Goal: Task Accomplishment & Management: Use online tool/utility

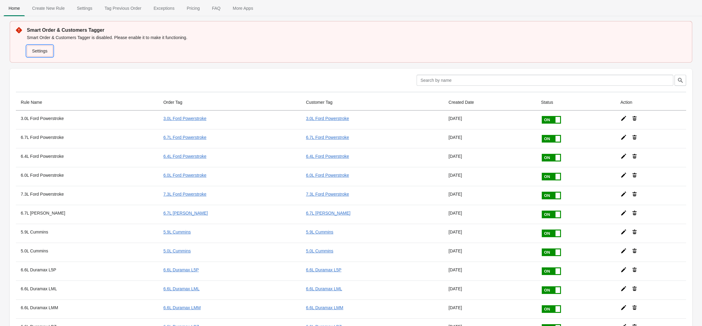
click at [41, 50] on link "Settings" at bounding box center [40, 50] width 26 height 11
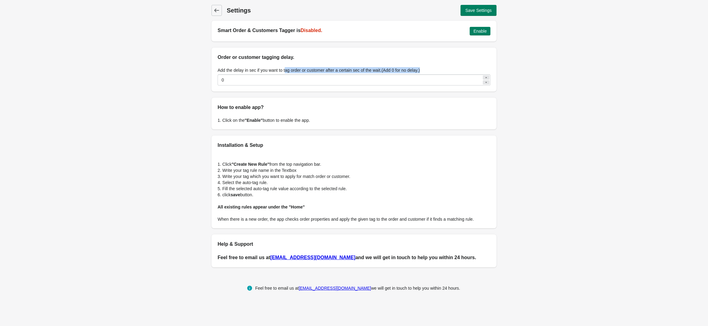
drag, startPoint x: 285, startPoint y: 69, endPoint x: 450, endPoint y: 65, distance: 165.7
click at [450, 65] on div "Add the delay in sec if you want to tag order or customer after a certain sec o…" at bounding box center [353, 76] width 285 height 31
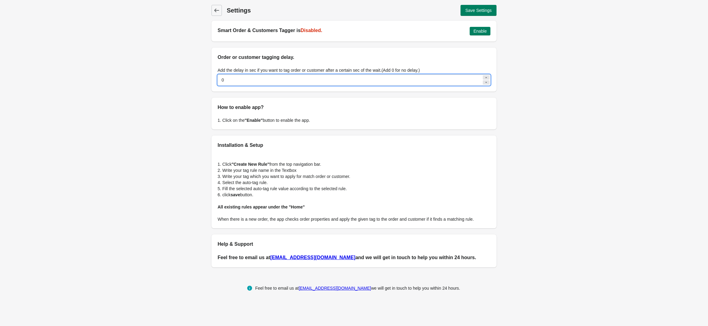
click at [426, 80] on input "0" at bounding box center [349, 79] width 264 height 11
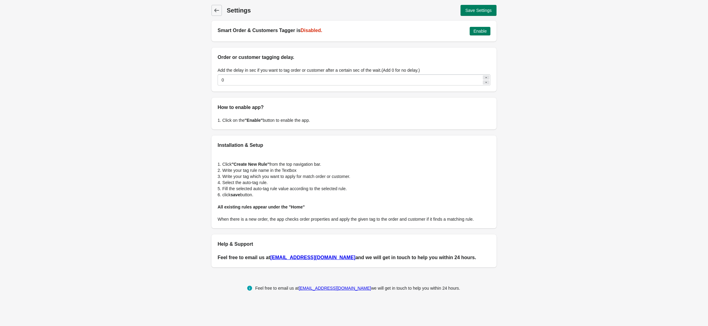
click at [319, 111] on div "1. Click on the "Enable" button to enable the app." at bounding box center [353, 120] width 285 height 18
drag, startPoint x: 248, startPoint y: 165, endPoint x: 275, endPoint y: 162, distance: 27.3
click at [275, 162] on p "1. Click "Create New Rule" from the top navigation bar." at bounding box center [353, 164] width 273 height 6
click at [259, 172] on p "2. Write your tag rule name in the Textbox" at bounding box center [353, 170] width 273 height 6
drag, startPoint x: 241, startPoint y: 175, endPoint x: 275, endPoint y: 171, distance: 34.7
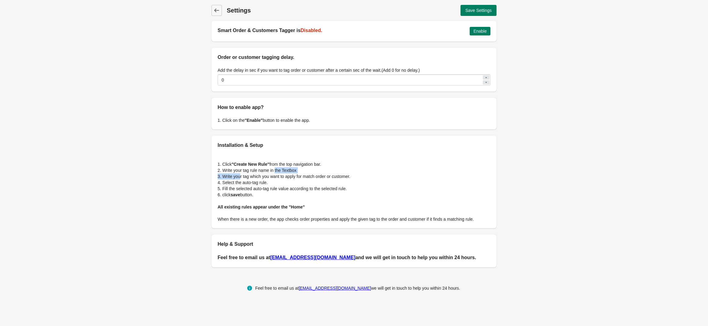
click at [275, 171] on div "1. Click "Create New Rule" from the top navigation bar. 2. Write your tag rule …" at bounding box center [353, 188] width 285 height 79
click at [243, 179] on p "4. Select the auto-tag rule." at bounding box center [353, 182] width 273 height 6
drag, startPoint x: 257, startPoint y: 175, endPoint x: 309, endPoint y: 178, distance: 52.0
click at [309, 178] on p "3. Write your tag which you want to apply for match order or customer." at bounding box center [353, 176] width 273 height 6
drag, startPoint x: 241, startPoint y: 182, endPoint x: 261, endPoint y: 182, distance: 20.8
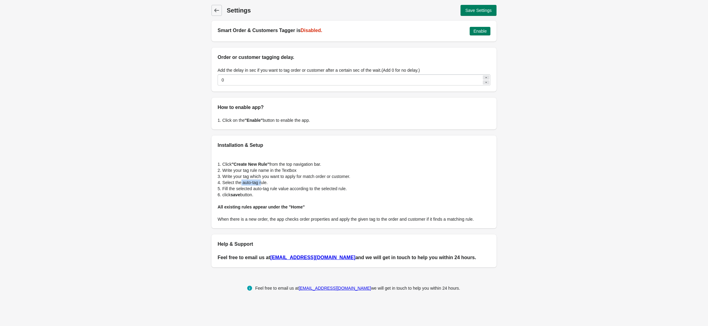
click at [261, 182] on p "4. Select the auto-tag rule." at bounding box center [353, 182] width 273 height 6
click at [295, 186] on p "5. Fill the selected auto-tag rule value according to the selected rule." at bounding box center [353, 188] width 273 height 6
drag, startPoint x: 275, startPoint y: 189, endPoint x: 359, endPoint y: 198, distance: 85.0
click at [359, 198] on div "1. Click "Create New Rule" from the top navigation bar. 2. Write your tag rule …" at bounding box center [353, 188] width 285 height 79
click at [238, 192] on b "save" at bounding box center [235, 194] width 9 height 5
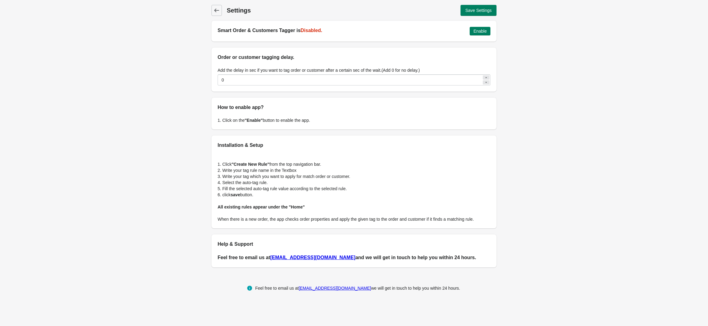
drag, startPoint x: 237, startPoint y: 193, endPoint x: 257, endPoint y: 195, distance: 20.5
click at [257, 195] on p "6. click save button." at bounding box center [353, 195] width 273 height 6
drag, startPoint x: 252, startPoint y: 207, endPoint x: 320, endPoint y: 207, distance: 68.3
click at [320, 207] on p "All existing rules appear under the "Home"" at bounding box center [353, 207] width 273 height 6
click at [217, 10] on icon at bounding box center [216, 11] width 5 height 4
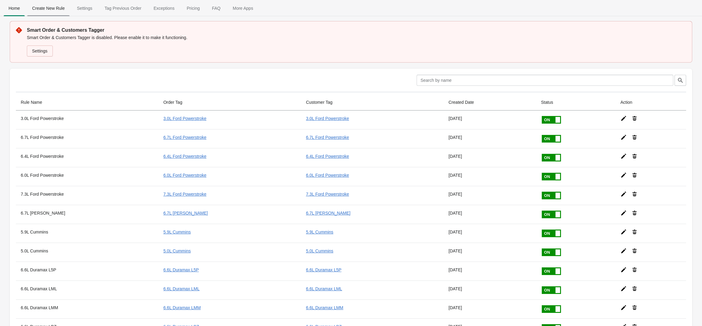
click at [56, 10] on span "Create New Rule" at bounding box center [48, 8] width 42 height 11
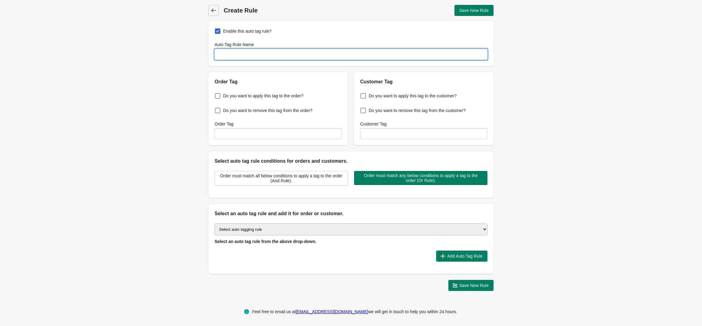
click at [258, 55] on input "Auto Tag Rule Name" at bounding box center [350, 54] width 273 height 11
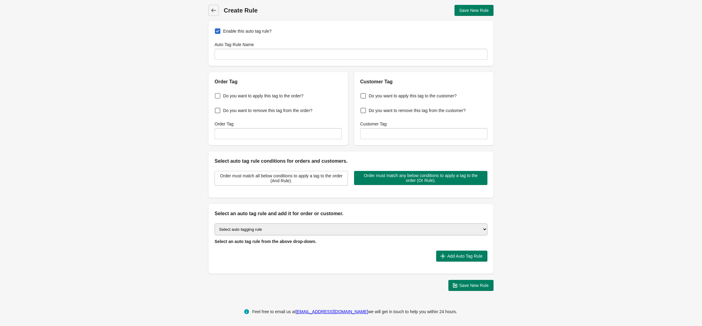
click at [287, 96] on span "Do you want to apply this tag to the order?" at bounding box center [263, 96] width 80 height 6
click at [216, 94] on input "Do you want to apply this tag to the order?" at bounding box center [216, 94] width 0 height 0
click at [287, 96] on span "Do you want to apply this tag to the order?" at bounding box center [263, 96] width 80 height 6
click at [216, 94] on input "Do you want to apply this tag to the order?" at bounding box center [216, 94] width 0 height 0
click at [287, 96] on span "Do you want to apply this tag to the order?" at bounding box center [263, 96] width 80 height 6
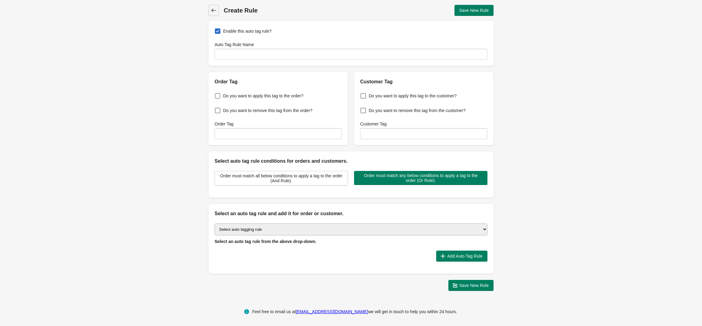
click at [216, 94] on input "Do you want to apply this tag to the order?" at bounding box center [216, 94] width 0 height 0
click at [287, 96] on span "Do you want to apply this tag to the order?" at bounding box center [263, 96] width 80 height 6
click at [216, 94] on input "Do you want to apply this tag to the order?" at bounding box center [216, 94] width 0 height 0
checkbox input "false"
drag, startPoint x: 279, startPoint y: 161, endPoint x: 316, endPoint y: 159, distance: 37.0
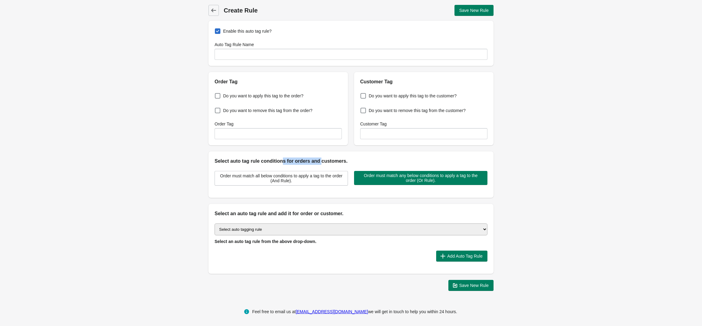
click at [316, 159] on h2 "Select auto tag rule conditions for orders and customers." at bounding box center [350, 160] width 273 height 7
click at [264, 182] on span "Order must match all below conditions to apply a tag to the order (And Rule)." at bounding box center [281, 178] width 123 height 10
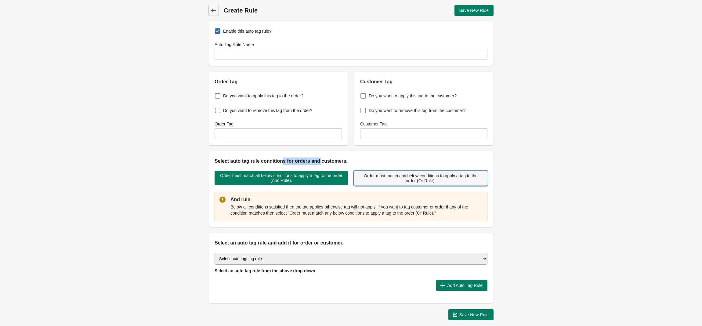
click at [380, 182] on span "Order must match any below conditions to apply a tag to the order (Or Rule)." at bounding box center [420, 178] width 123 height 10
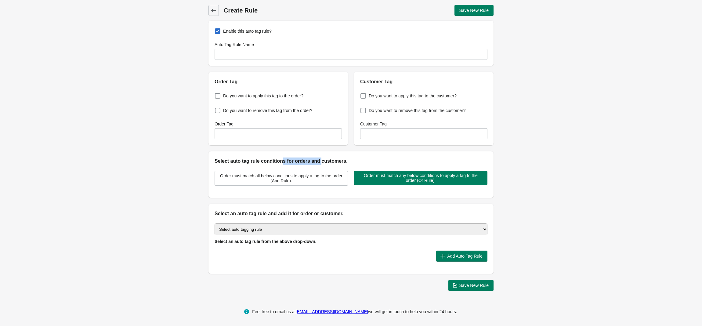
click at [303, 232] on select "Select auto tagging rule Tag by order amount Tag based on the order count (Volu…" at bounding box center [350, 229] width 273 height 12
select select "51"
click at [214, 224] on select "Select auto tagging rule Tag by order amount Tag based on the order count (Volu…" at bounding box center [350, 229] width 273 height 12
click at [451, 256] on span "Add Auto Tag Rule" at bounding box center [464, 255] width 35 height 5
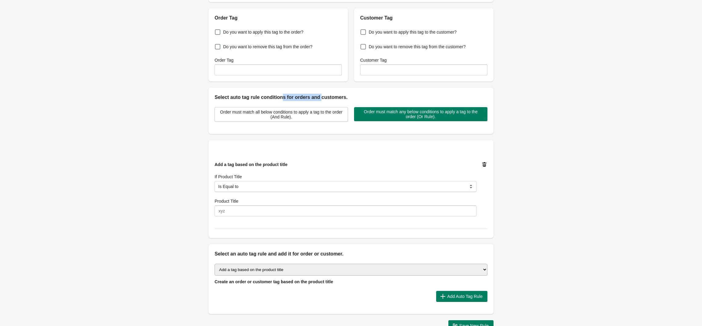
scroll to position [81, 0]
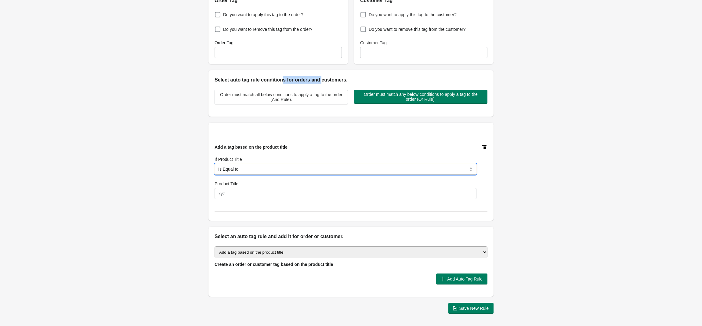
click at [286, 171] on select "Is Equal to Contain Is not Equal to Does not Contain Start With" at bounding box center [345, 168] width 262 height 11
select select "5"
click at [214, 164] on select "Is Equal to Contain Is not Equal to Does not Contain Start With" at bounding box center [345, 168] width 262 height 11
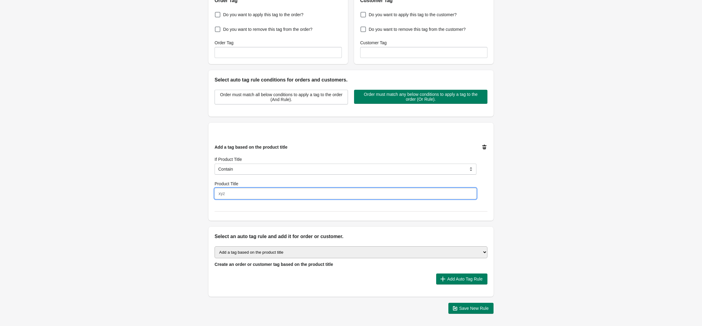
click at [259, 196] on input "Product Title" at bounding box center [345, 193] width 262 height 11
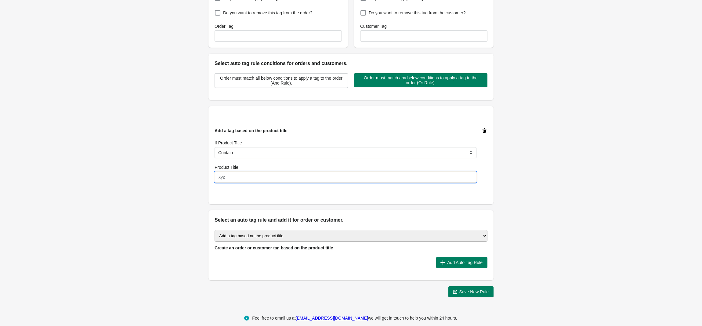
scroll to position [106, 0]
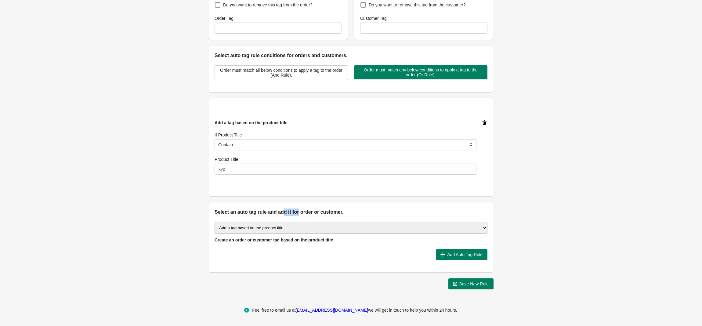
drag, startPoint x: 293, startPoint y: 215, endPoint x: 297, endPoint y: 215, distance: 4.0
click at [297, 215] on h2 "Select an auto tag rule and add it for order or customer." at bounding box center [350, 211] width 273 height 7
click at [280, 229] on select "Select auto tagging rule Tag by order amount Tag based on the order count (Volu…" at bounding box center [350, 228] width 273 height 12
drag, startPoint x: 262, startPoint y: 125, endPoint x: 282, endPoint y: 126, distance: 19.6
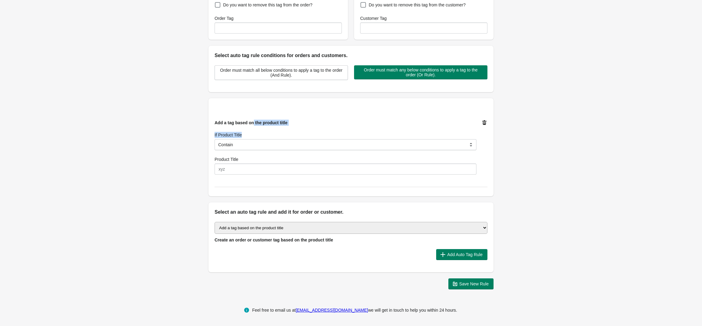
click at [282, 126] on div "Add a tag based on the product title If Product Title Is Equal to Contain Is no…" at bounding box center [345, 147] width 262 height 55
drag, startPoint x: 245, startPoint y: 214, endPoint x: 345, endPoint y: 211, distance: 100.1
click at [345, 211] on h2 "Select an auto tag rule and add it for order or customer." at bounding box center [350, 211] width 273 height 7
click at [291, 233] on select "Select auto tagging rule Tag by order amount Tag based on the order count (Volu…" at bounding box center [350, 228] width 273 height 12
click at [293, 229] on select "Select auto tagging rule Tag by order amount Tag based on the order count (Volu…" at bounding box center [350, 228] width 273 height 12
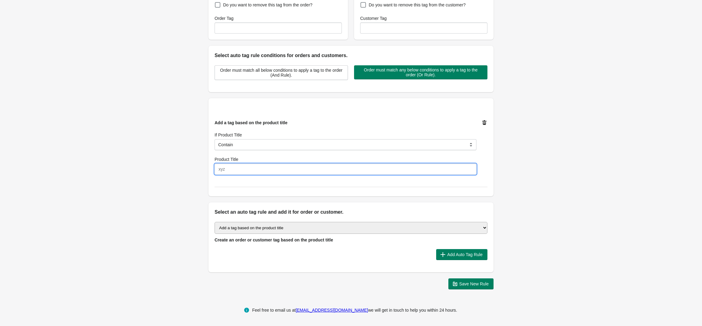
click at [277, 170] on input "Product Title" at bounding box center [345, 168] width 262 height 11
click at [297, 228] on select "Select auto tagging rule Tag by order amount Tag based on the order count (Volu…" at bounding box center [350, 228] width 273 height 12
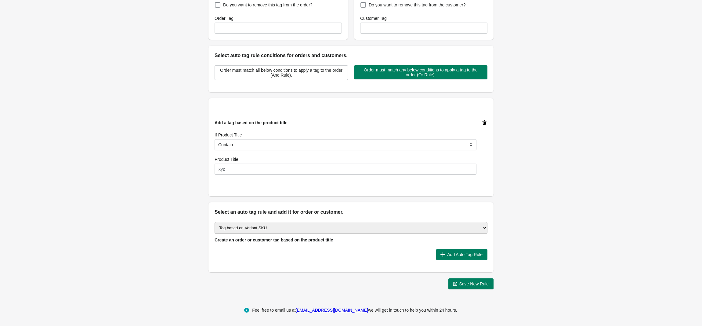
click at [214, 222] on select "Select auto tagging rule Tag by order amount Tag based on the order count (Volu…" at bounding box center [350, 228] width 273 height 12
click at [462, 252] on span "Add Auto Tag Rule" at bounding box center [464, 254] width 35 height 5
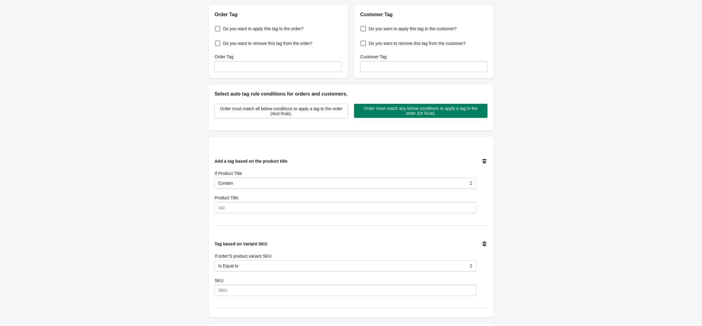
scroll to position [108, 0]
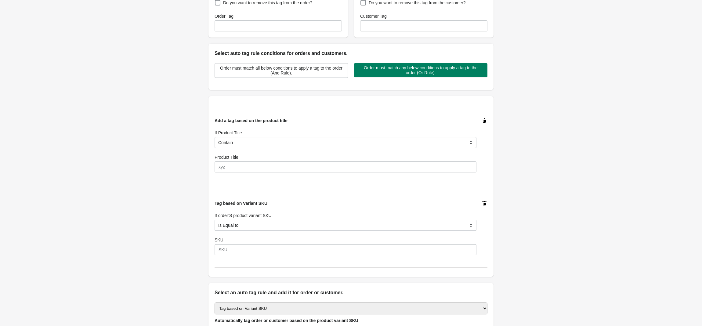
click at [485, 206] on icon at bounding box center [484, 203] width 6 height 6
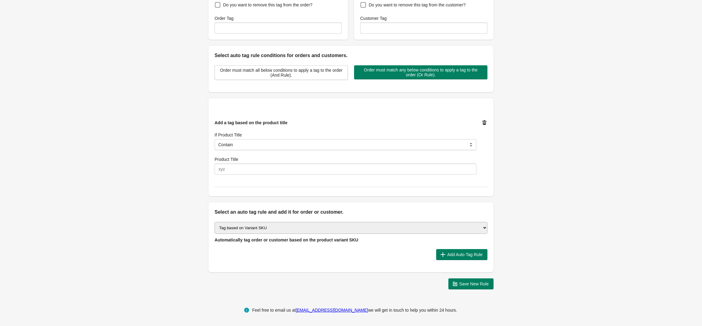
click at [485, 166] on div at bounding box center [484, 147] width 6 height 55
click at [343, 187] on div "Add a tag based on the product title If Product Title Is Equal to Contain Is no…" at bounding box center [350, 147] width 273 height 80
drag, startPoint x: 342, startPoint y: 212, endPoint x: 203, endPoint y: 209, distance: 139.4
click at [203, 209] on div "Back Create Rule Save New Rule Enable this auto tag rule? Auto Tag Rule Name Or…" at bounding box center [351, 94] width 304 height 400
click at [286, 228] on select "Select auto tagging rule Tag by order amount Tag based on the order count (Volu…" at bounding box center [350, 228] width 273 height 12
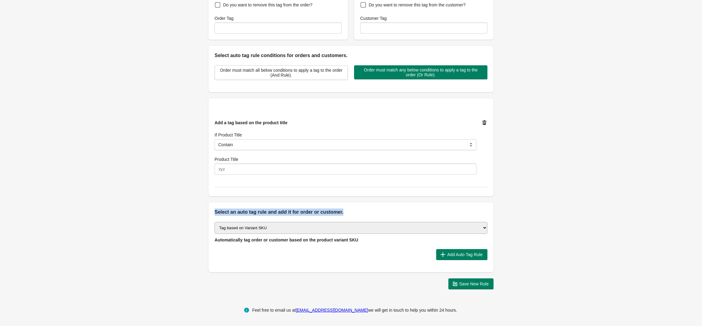
select select "51"
click at [214, 222] on select "Select auto tagging rule Tag by order amount Tag based on the order count (Volu…" at bounding box center [350, 228] width 273 height 12
click at [401, 250] on div at bounding box center [322, 254] width 217 height 11
drag, startPoint x: 291, startPoint y: 241, endPoint x: 343, endPoint y: 247, distance: 52.8
click at [323, 243] on div "Select auto tagging rule Tag by order amount Tag based on the order count (Volu…" at bounding box center [350, 244] width 285 height 56
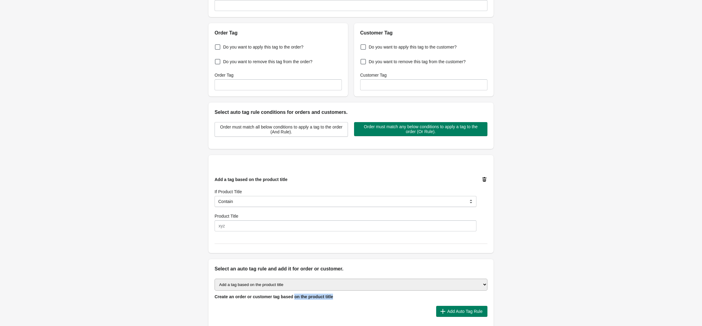
scroll to position [0, 0]
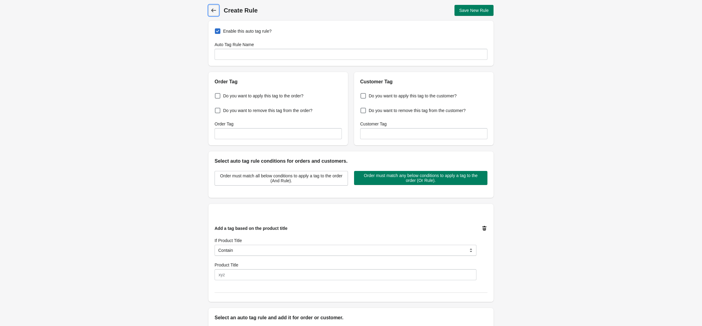
click at [214, 12] on icon at bounding box center [213, 10] width 6 height 6
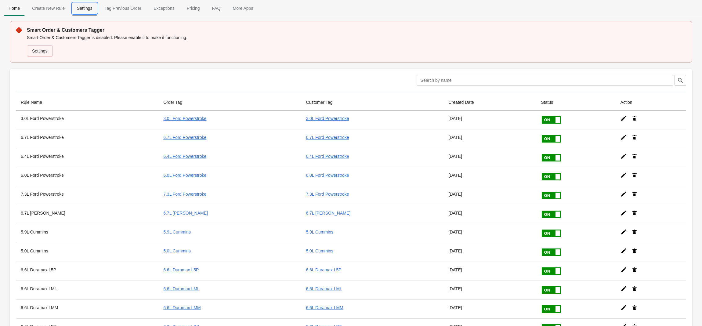
click at [88, 7] on span "Settings" at bounding box center [84, 8] width 25 height 11
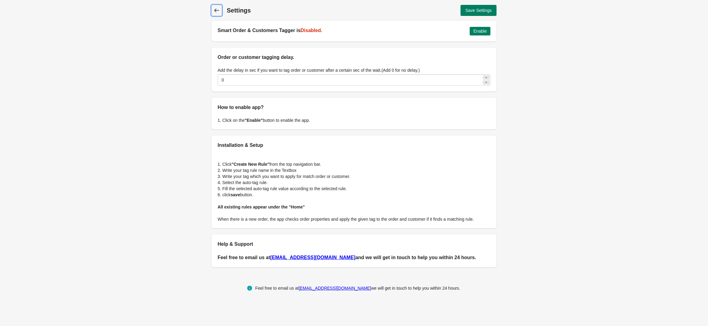
click at [214, 10] on icon at bounding box center [216, 11] width 5 height 4
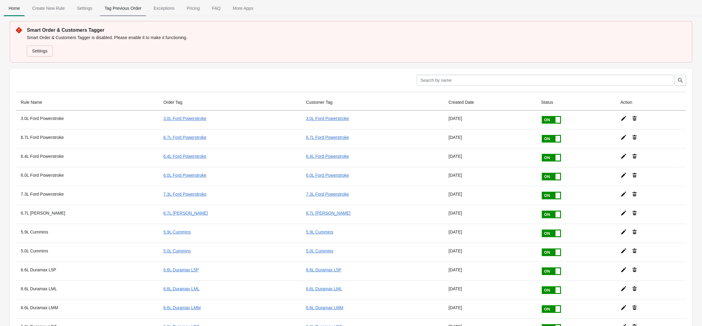
click at [126, 9] on span "Tag Previous Order" at bounding box center [123, 8] width 47 height 11
click at [121, 7] on span "Tag Previous Order" at bounding box center [123, 8] width 47 height 11
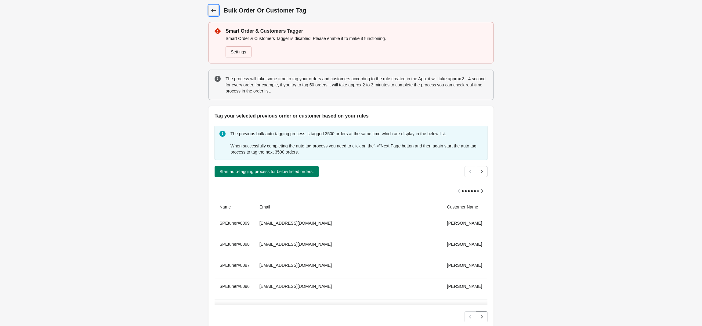
click at [211, 15] on link "Back" at bounding box center [213, 10] width 10 height 11
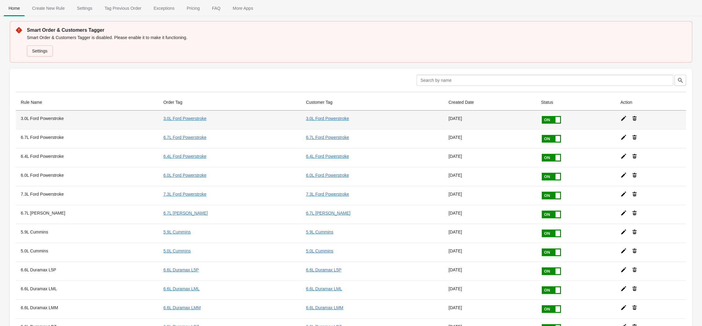
click at [41, 118] on th "3.0L Ford Powerstroke" at bounding box center [87, 119] width 142 height 19
click at [621, 119] on icon at bounding box center [623, 118] width 5 height 5
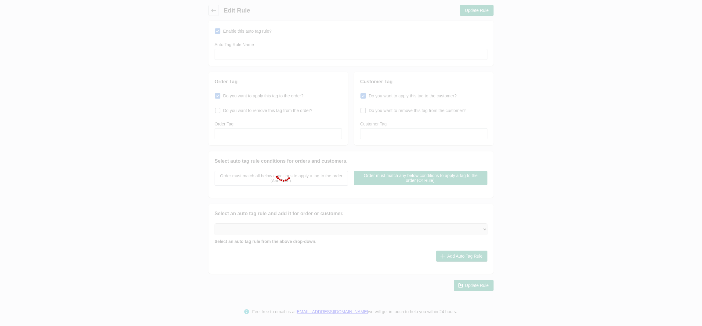
type input "3.0L Ford Powerstroke"
checkbox input "true"
type input "3.0L Ford Powerstroke"
checkbox input "true"
type input "3.0L Ford Powerstroke"
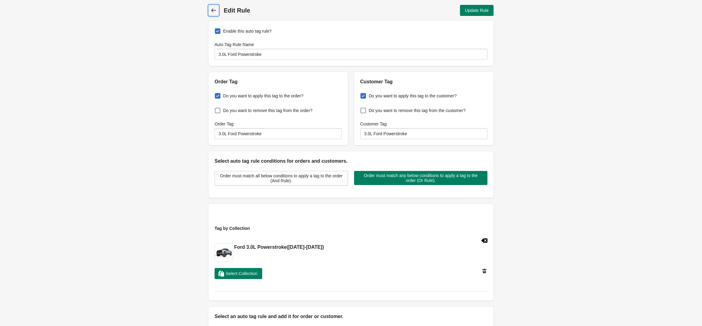
click at [216, 8] on icon at bounding box center [213, 10] width 6 height 6
